Goal: Obtain resource: Download file/media

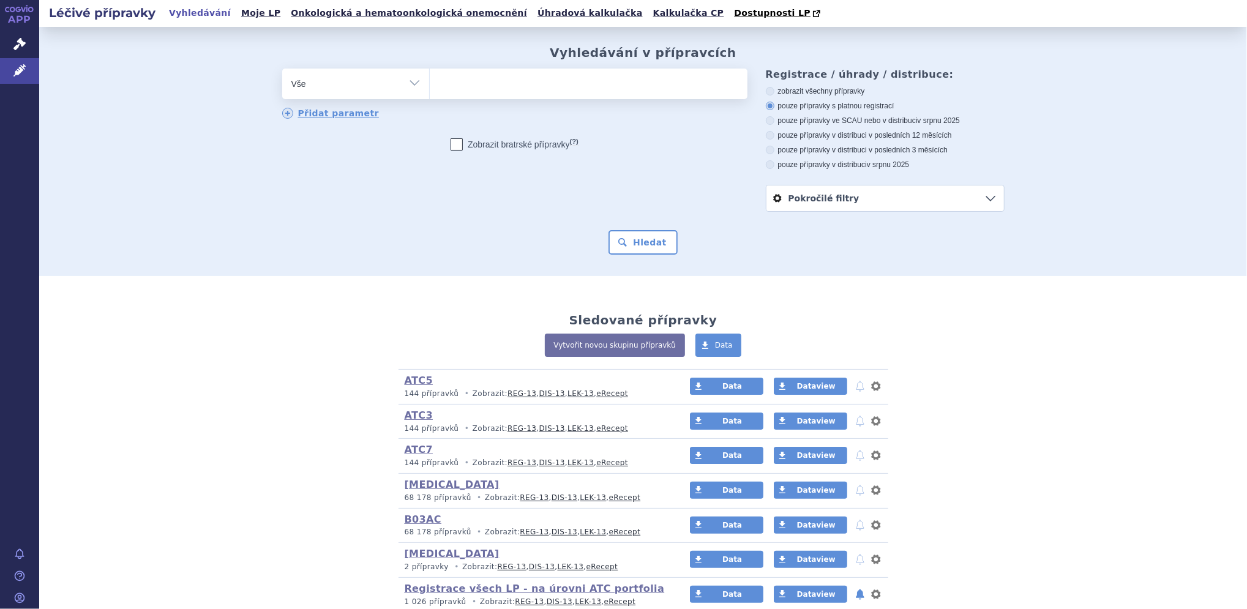
click at [483, 81] on ul at bounding box center [589, 82] width 318 height 26
click at [430, 81] on select at bounding box center [429, 83] width 1 height 31
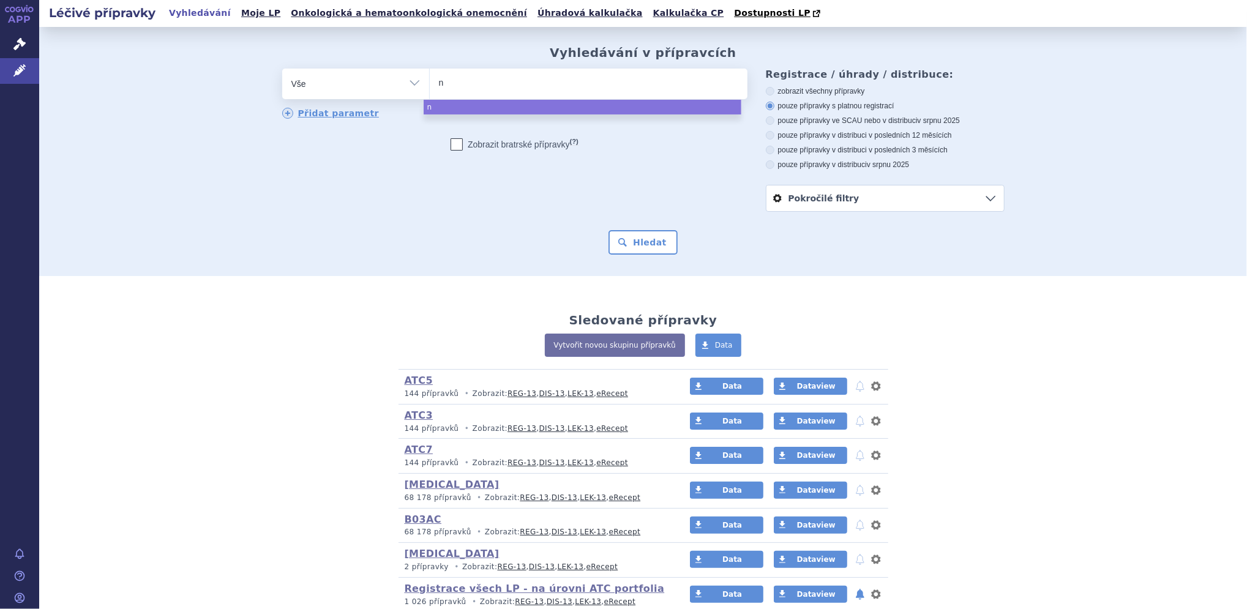
type input "no"
type input "nord"
select select "nord"
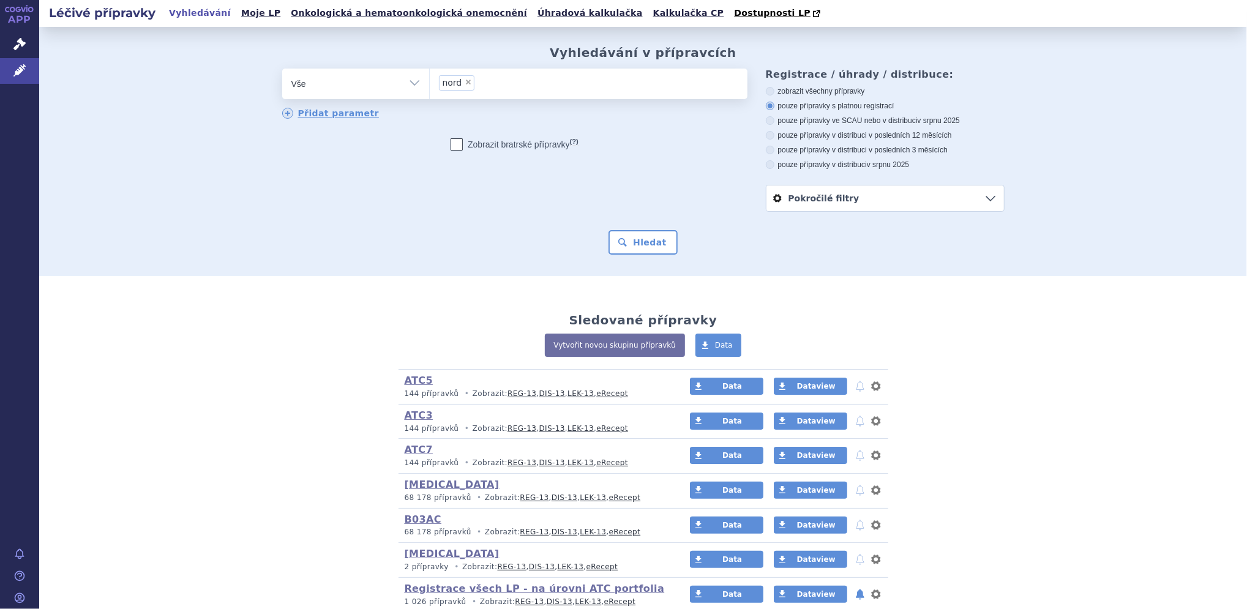
click at [408, 84] on select "Vše Přípravek/SUKL kód MAH VPOIS ATC/Aktivní látka Léková forma Síla" at bounding box center [355, 83] width 147 height 28
select select "filter-product"
click at [282, 69] on select "Vše Přípravek/SUKL kód MAH VPOIS ATC/Aktivní látka Léková forma Síla" at bounding box center [355, 83] width 147 height 28
click at [467, 86] on ul at bounding box center [589, 82] width 318 height 26
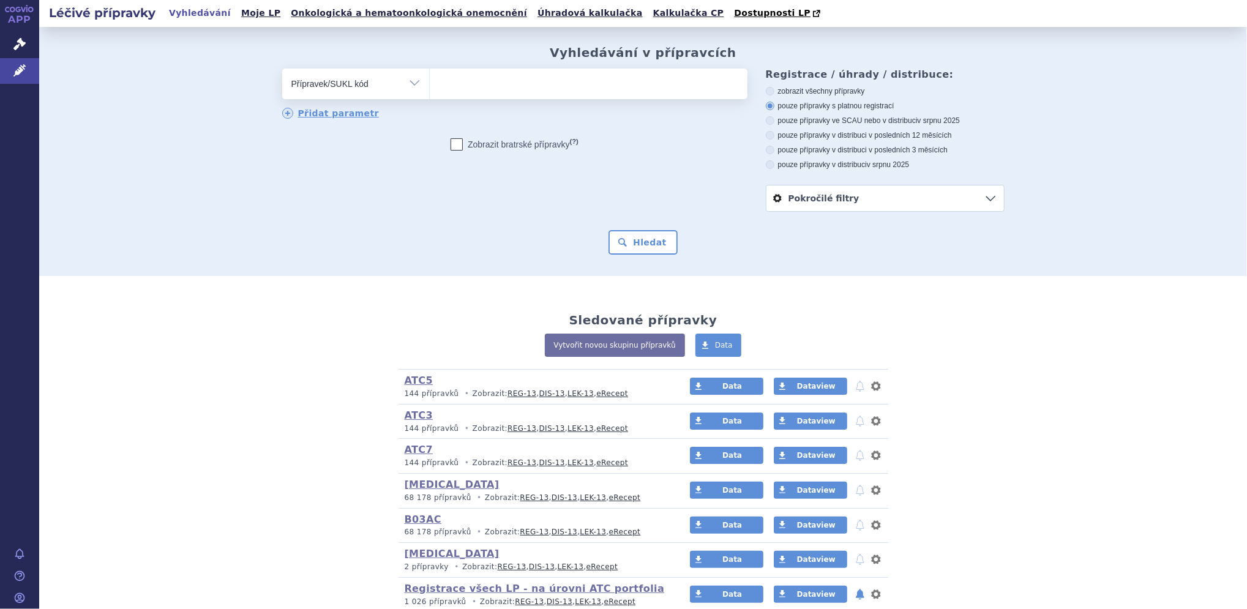
click at [430, 86] on select at bounding box center [429, 83] width 1 height 31
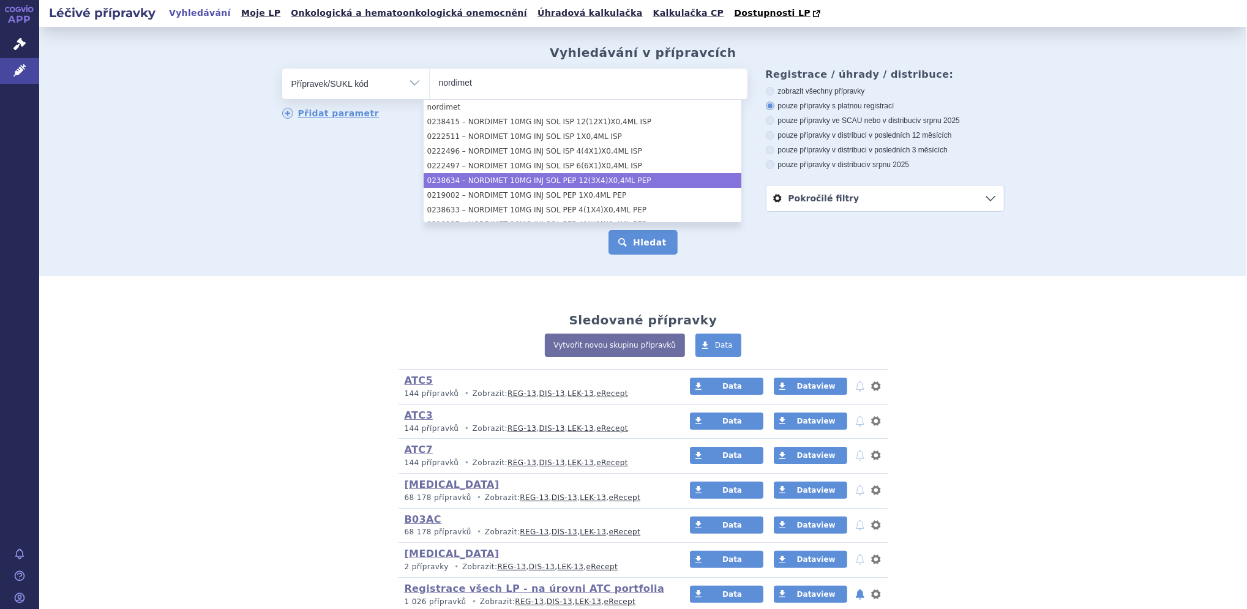
type input "nordimet"
click at [651, 244] on button "Hledat" at bounding box center [642, 242] width 69 height 24
select select "2dcd538e-ae3b-4141-abec-260bd3c82073"
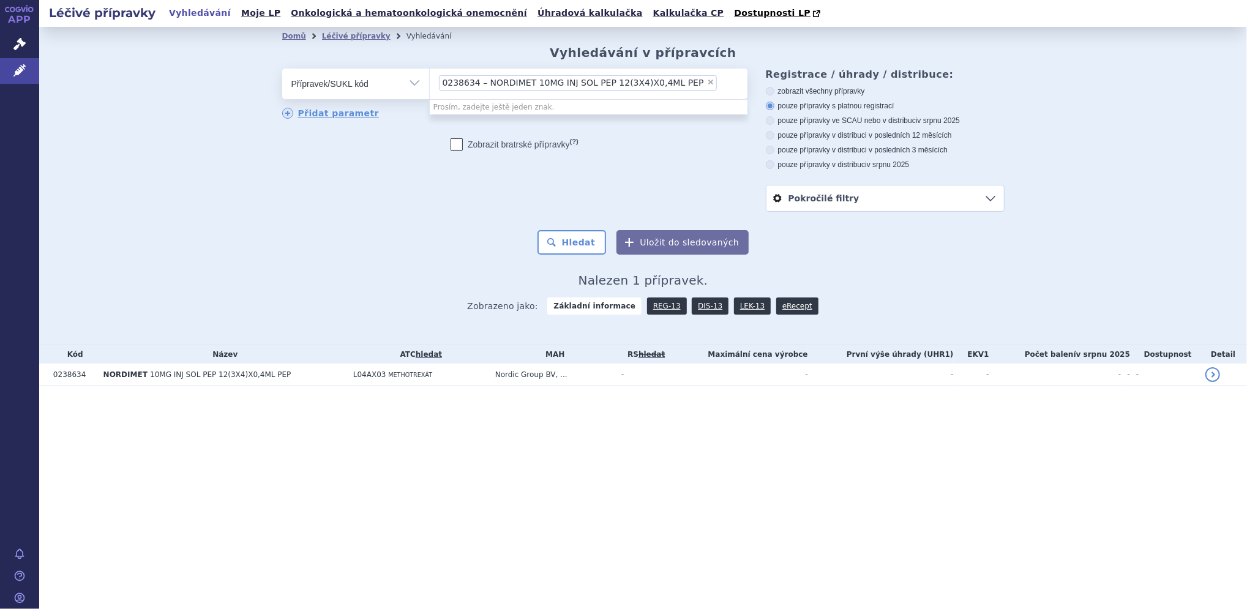
click at [687, 84] on li "× 0238634 – NORDIMET 10MG INJ SOL PEP 12(3X4)X0,4ML PEP" at bounding box center [578, 82] width 278 height 15
click at [430, 84] on select "0238634 – NORDIMET 10MG INJ SOL PEP 12(3X4)X0,4ML PEP" at bounding box center [429, 83] width 1 height 31
click at [707, 81] on span "×" at bounding box center [710, 81] width 7 height 7
click at [430, 81] on select "0238634 – NORDIMET 10MG INJ SOL PEP 12(3X4)X0,4ML PEP" at bounding box center [429, 83] width 1 height 31
select select
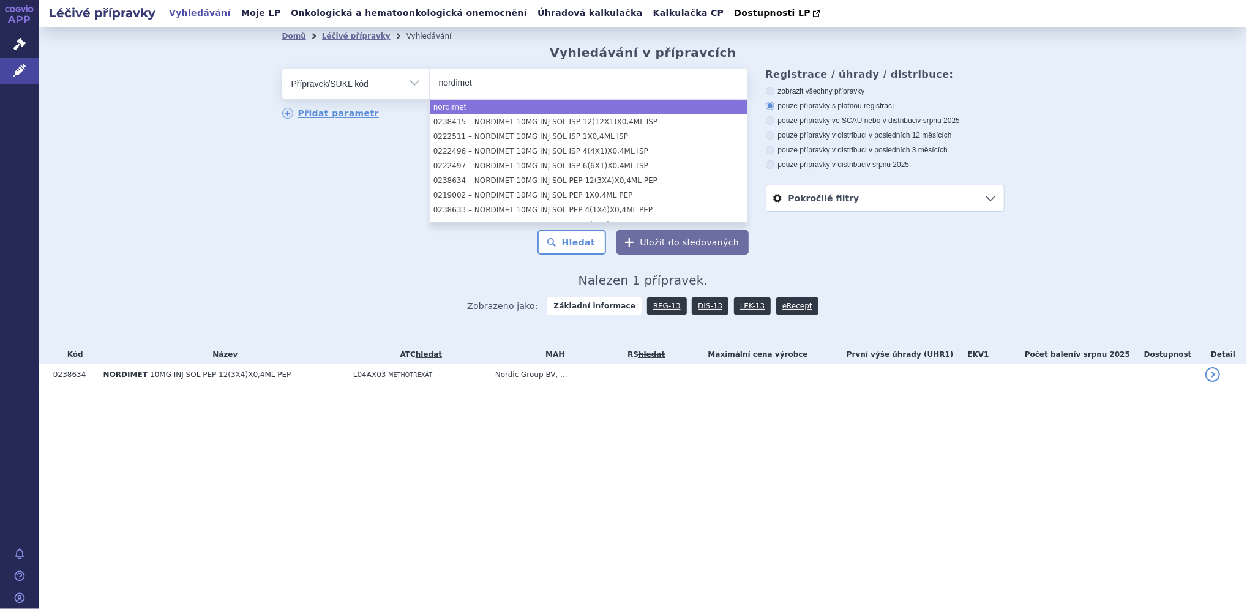
type input "nordimet"
select select "nordimet"
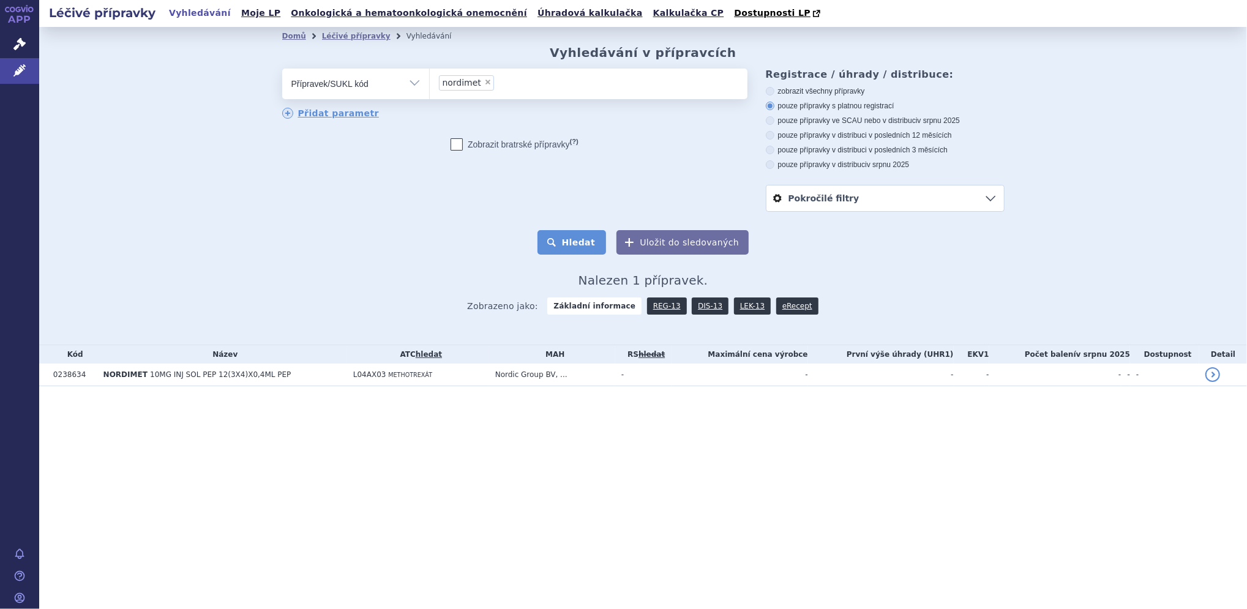
click at [576, 240] on button "Hledat" at bounding box center [571, 242] width 69 height 24
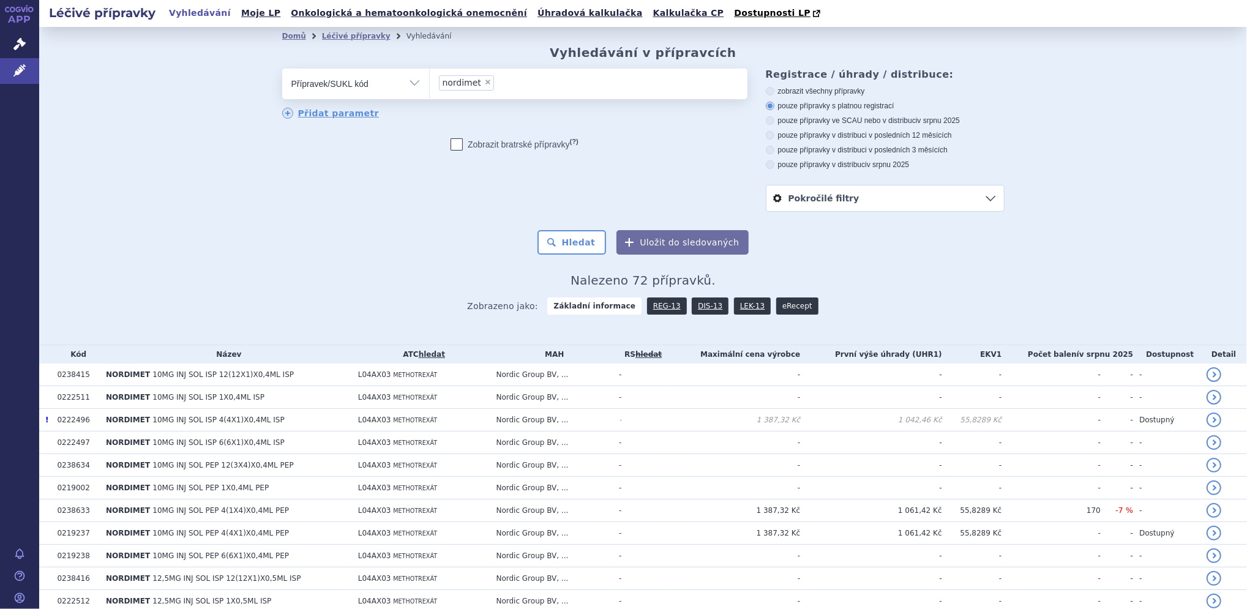
click at [777, 305] on link "eRecept" at bounding box center [797, 305] width 42 height 17
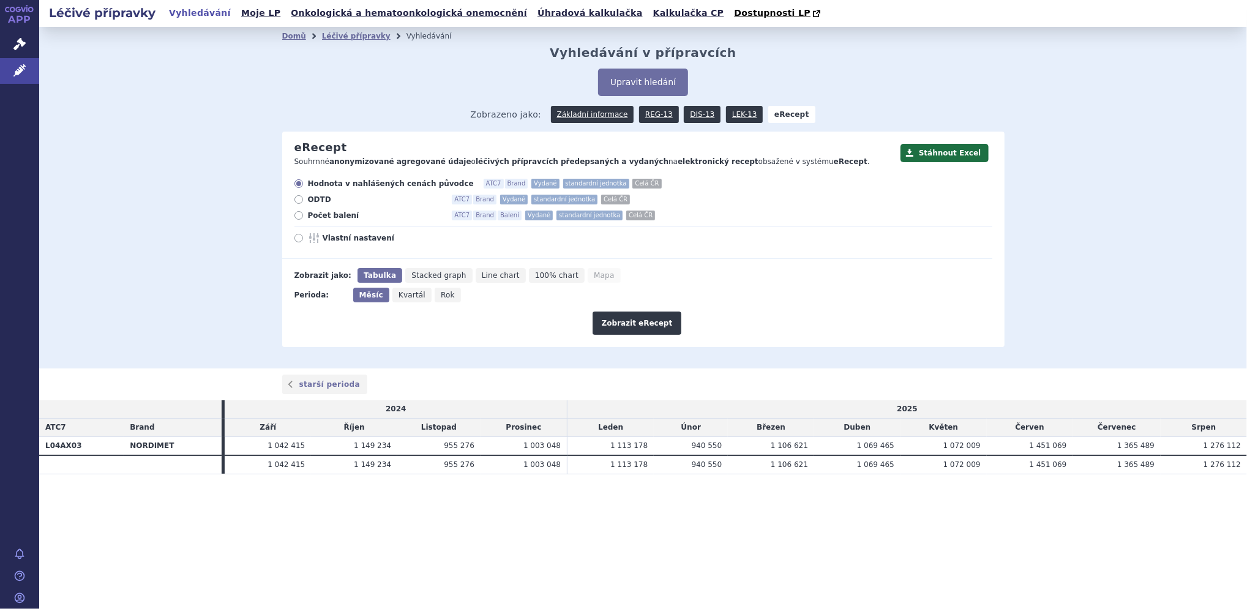
click at [298, 239] on icon at bounding box center [298, 238] width 9 height 9
click at [298, 239] on input "Vlastní nastavení" at bounding box center [300, 240] width 8 height 8
radio input "true"
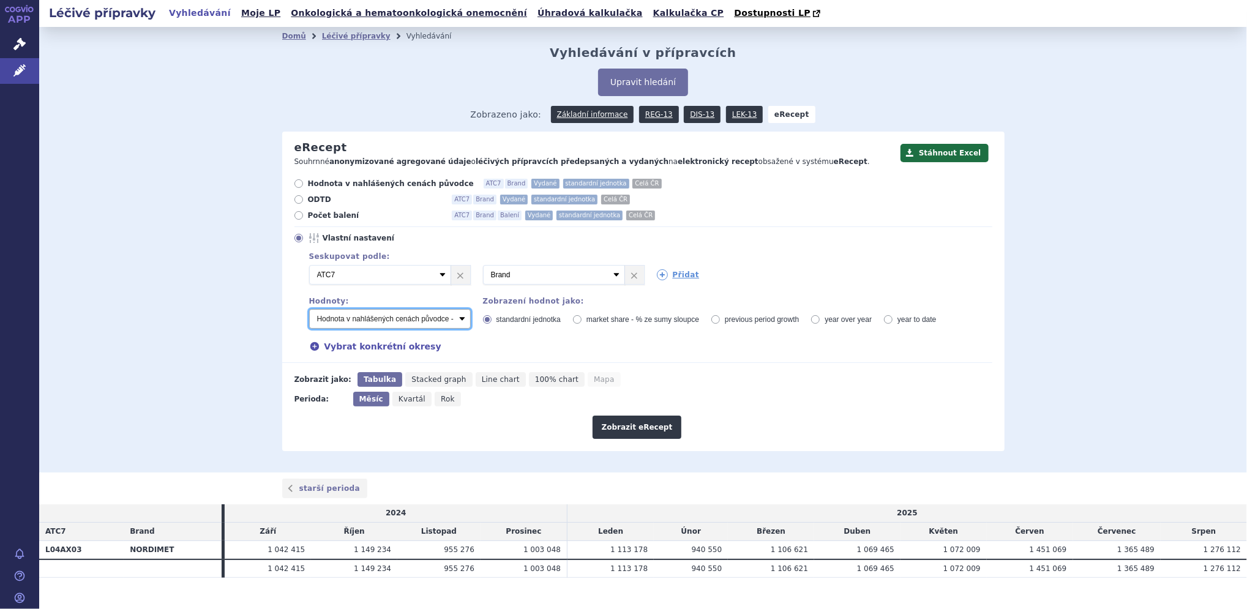
click at [400, 322] on select "Počet balení - vydané Hodnota v nahlášených cenách původce - vydané [DIS-13] Ho…" at bounding box center [390, 319] width 162 height 20
click at [309, 310] on select "Počet balení - vydané Hodnota v nahlášených cenách původce - vydané [DIS-13] Ho…" at bounding box center [390, 319] width 162 height 20
click at [365, 316] on select "Počet balení - vydané Hodnota v nahlášených cenách původce - vydané [DIS-13] Ho…" at bounding box center [390, 319] width 162 height 20
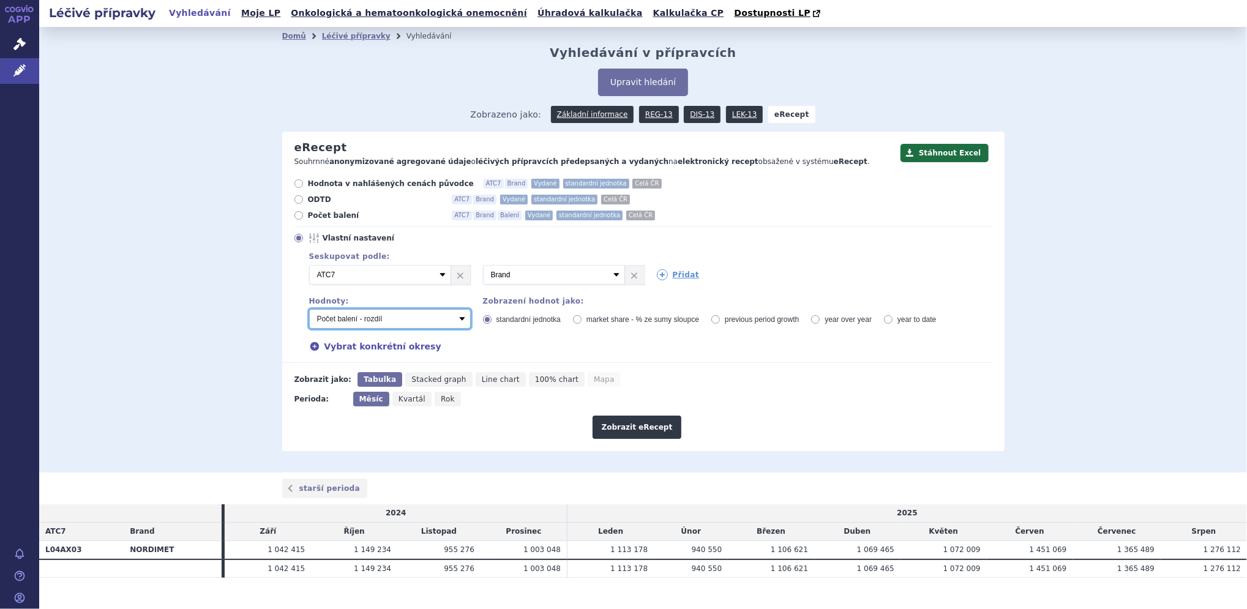
select select "vydanePackages"
click at [309, 310] on select "Počet balení - vydané Hodnota v nahlášených cenách původce - vydané [DIS-13] Ho…" at bounding box center [390, 319] width 162 height 20
click at [672, 276] on link "Přidat" at bounding box center [678, 274] width 43 height 11
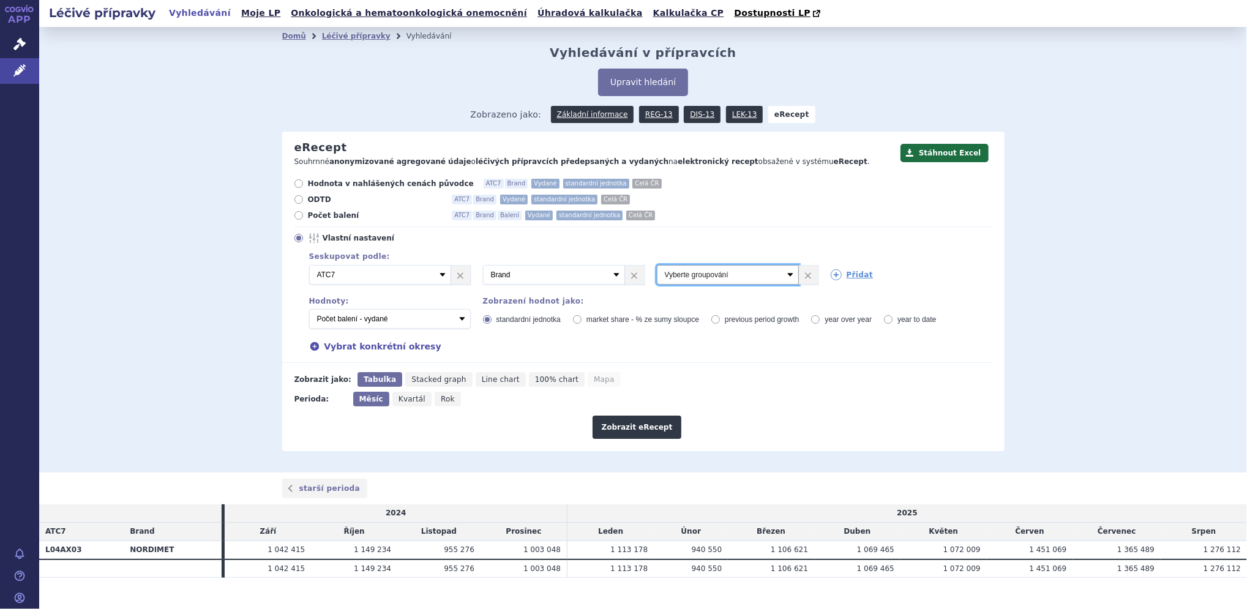
click at [715, 275] on select "Vyberte groupování ATC3 ATC5 ATC7 Brand Balení Síla Forma SÚKL kód MAH VPOIS Re…" at bounding box center [728, 275] width 142 height 20
select select "districtName"
click at [657, 266] on select "Vyberte groupování ATC3 ATC5 ATC7 Brand Balení Síla Forma SÚKL kód MAH VPOIS Re…" at bounding box center [728, 275] width 142 height 20
click at [857, 279] on link "Přidat" at bounding box center [851, 274] width 43 height 11
click at [635, 428] on button "Zobrazit eRecept" at bounding box center [636, 427] width 89 height 23
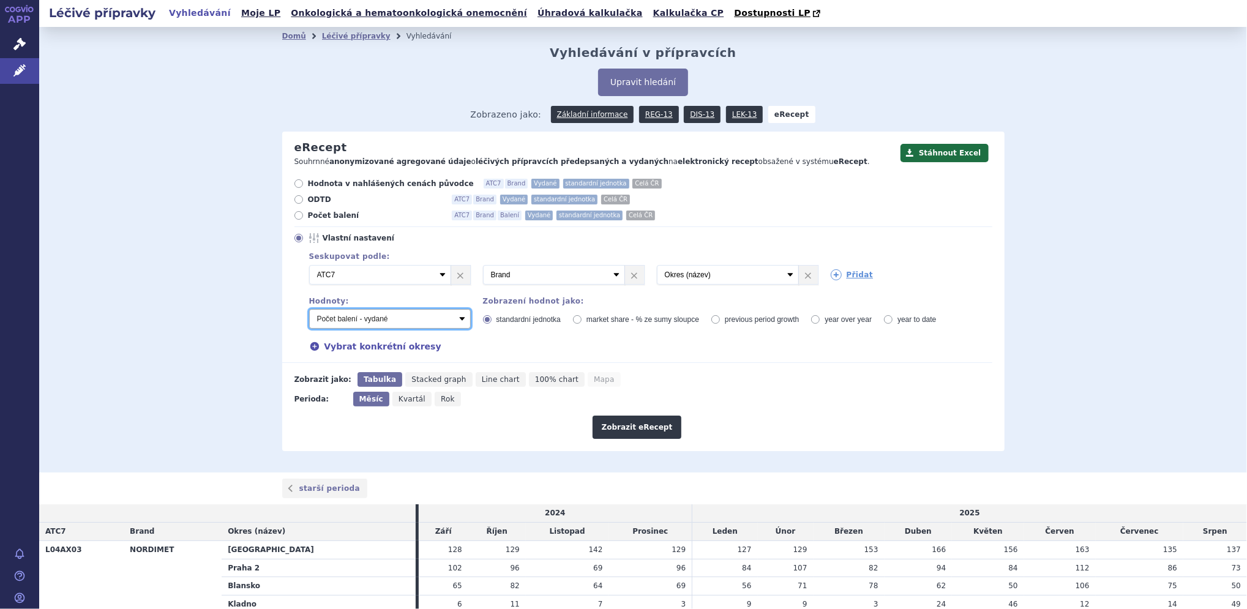
click at [365, 319] on select "Počet balení - vydané Hodnota v nahlášených cenách původce - vydané [DIS-13] Ho…" at bounding box center [390, 319] width 162 height 20
select select "predepsanePackages"
click at [309, 310] on select "Počet balení - vydané Hodnota v nahlášených cenách původce - vydané [DIS-13] Ho…" at bounding box center [390, 319] width 162 height 20
click at [627, 427] on button "Zobrazit eRecept" at bounding box center [636, 427] width 89 height 23
click at [330, 324] on select "Počet balení - vydané Hodnota v nahlášených cenách původce - vydané [DIS-13] Ho…" at bounding box center [390, 319] width 162 height 20
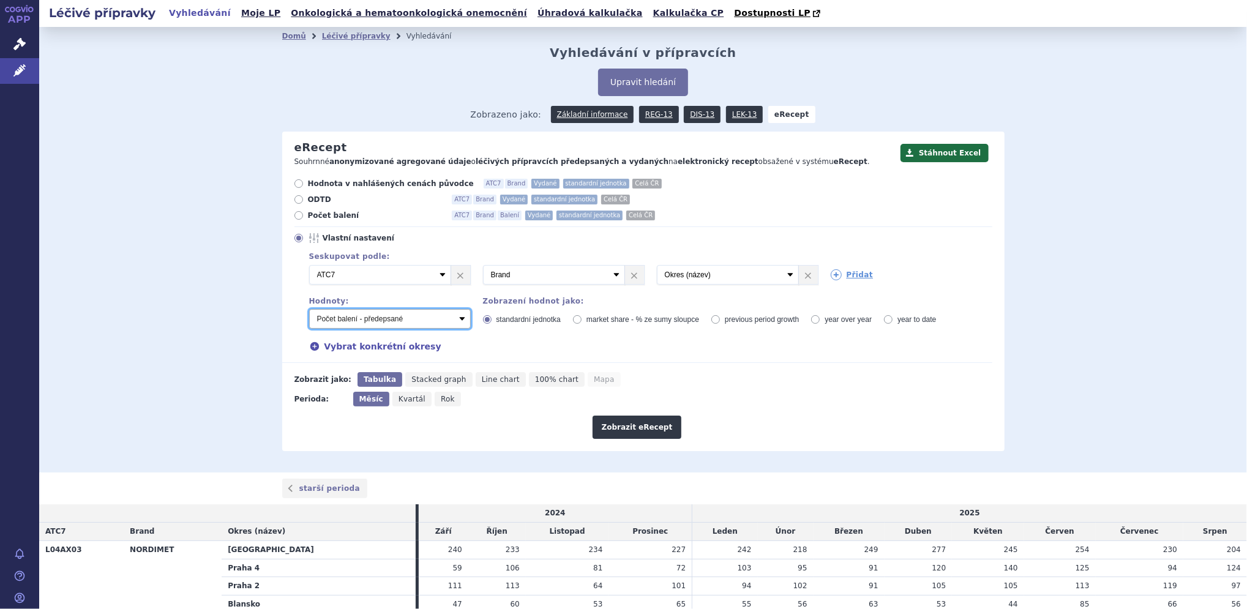
select select "rozdilPackages"
click at [309, 310] on select "Počet balení - vydané Hodnota v nahlášených cenách původce - vydané [DIS-13] Ho…" at bounding box center [390, 319] width 162 height 20
click at [619, 423] on button "Zobrazit eRecept" at bounding box center [636, 427] width 89 height 23
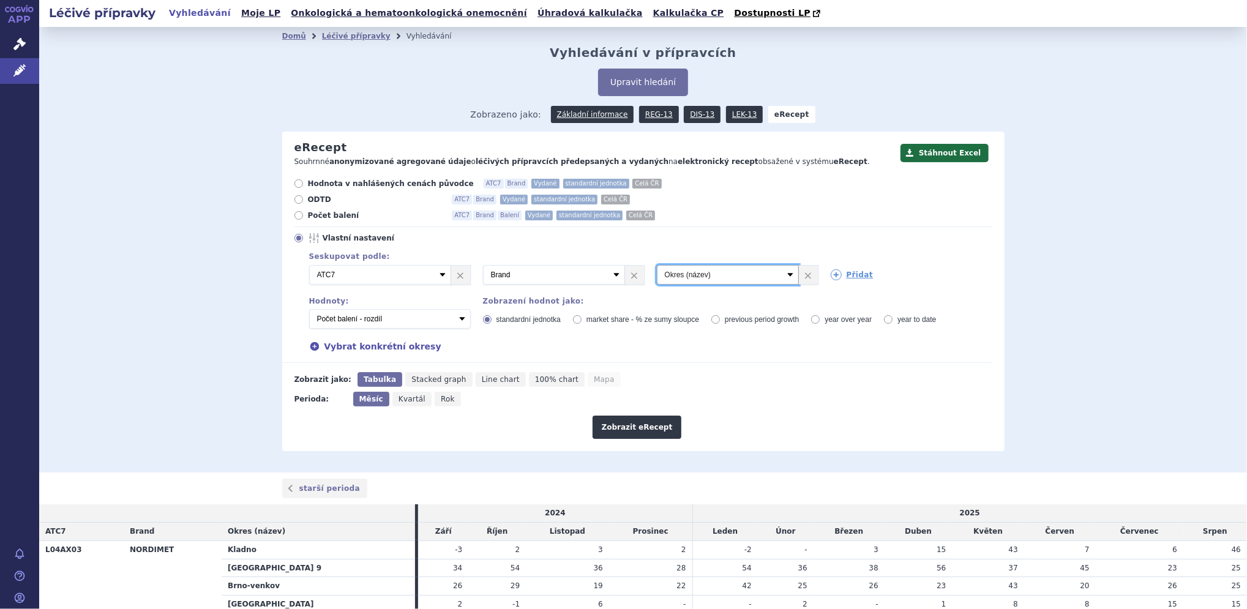
click at [728, 277] on select "Vyberte groupování ATC3 ATC5 ATC7 Brand Balení Síla Forma SÚKL kód MAH VPOIS Re…" at bounding box center [728, 275] width 142 height 20
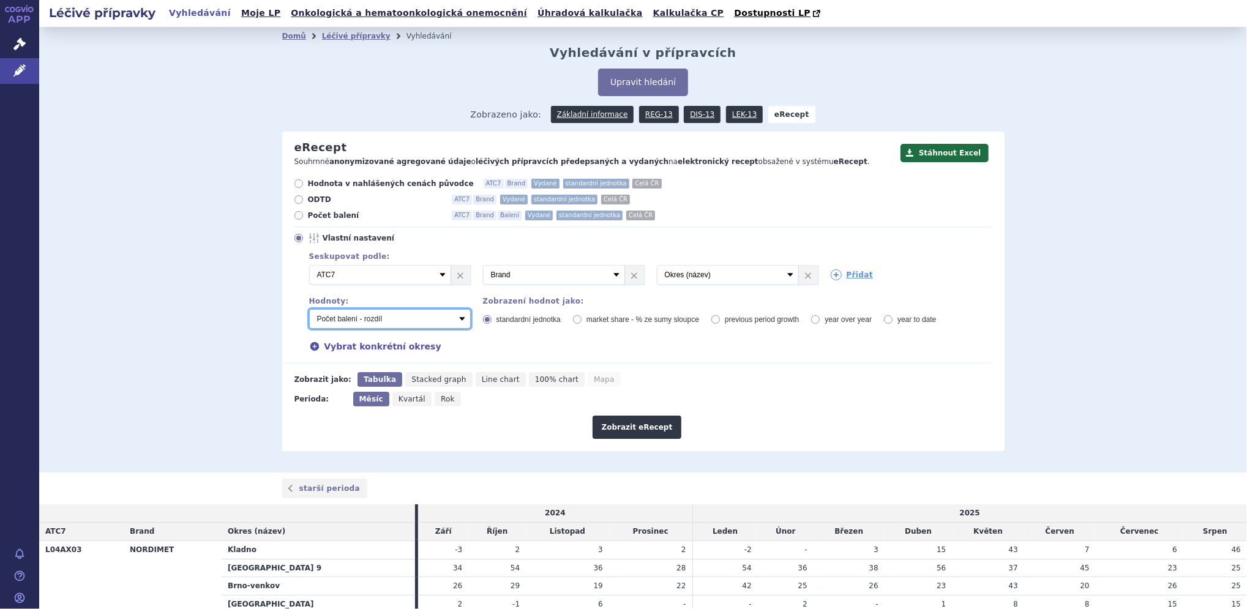
click at [330, 321] on select "Počet balení - vydané Hodnota v nahlášených cenách původce - vydané [DIS-13] Ho…" at bounding box center [390, 319] width 162 height 20
select select "predepsanePackages"
click at [309, 310] on select "Počet balení - vydané Hodnota v nahlášených cenách původce - vydané [DIS-13] Ho…" at bounding box center [390, 319] width 162 height 20
click at [639, 431] on button "Zobrazit eRecept" at bounding box center [636, 427] width 89 height 23
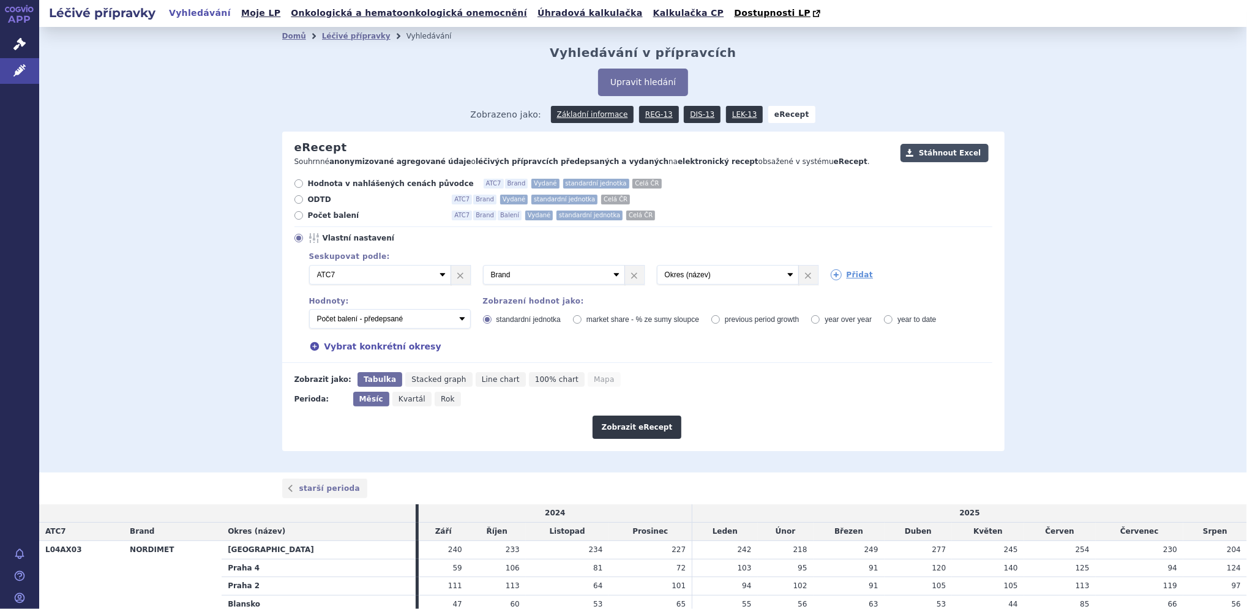
click at [942, 151] on button "Stáhnout Excel" at bounding box center [944, 153] width 88 height 18
